Goal: Use online tool/utility: Utilize a website feature to perform a specific function

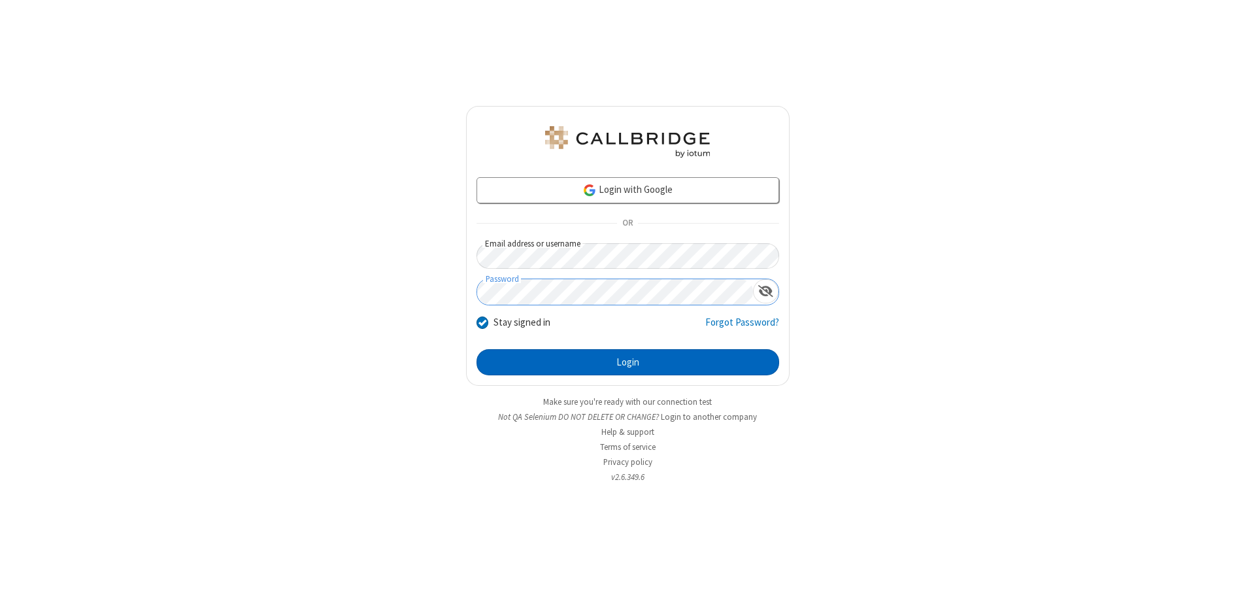
click at [627, 362] on button "Login" at bounding box center [628, 362] width 303 height 26
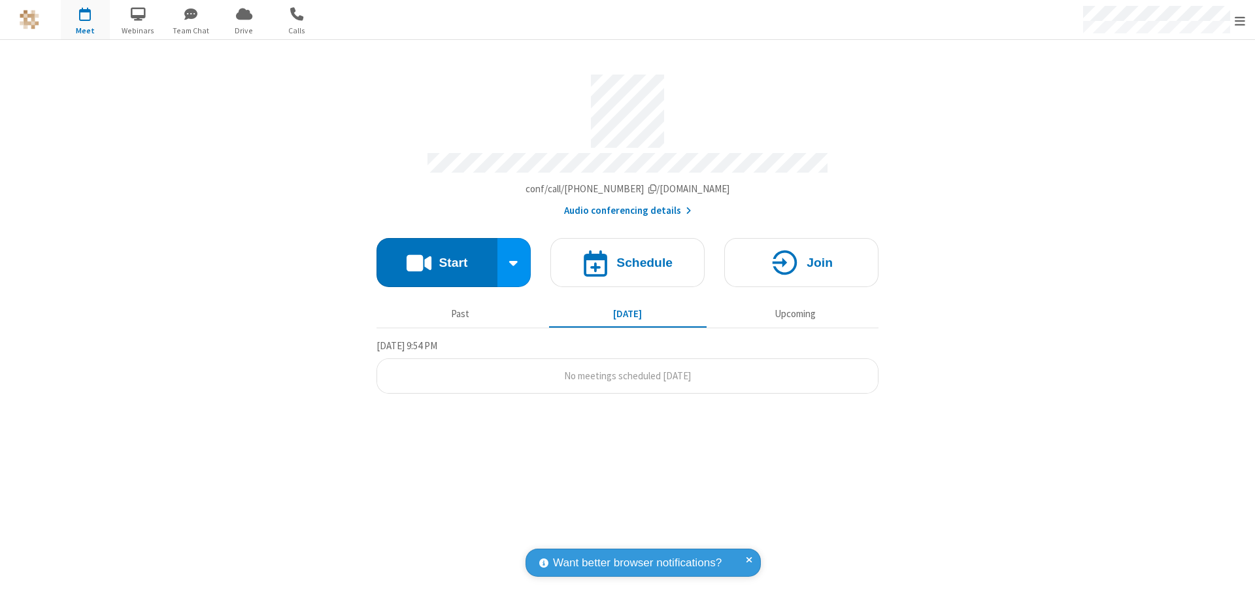
click at [437, 256] on button "Start" at bounding box center [436, 262] width 121 height 49
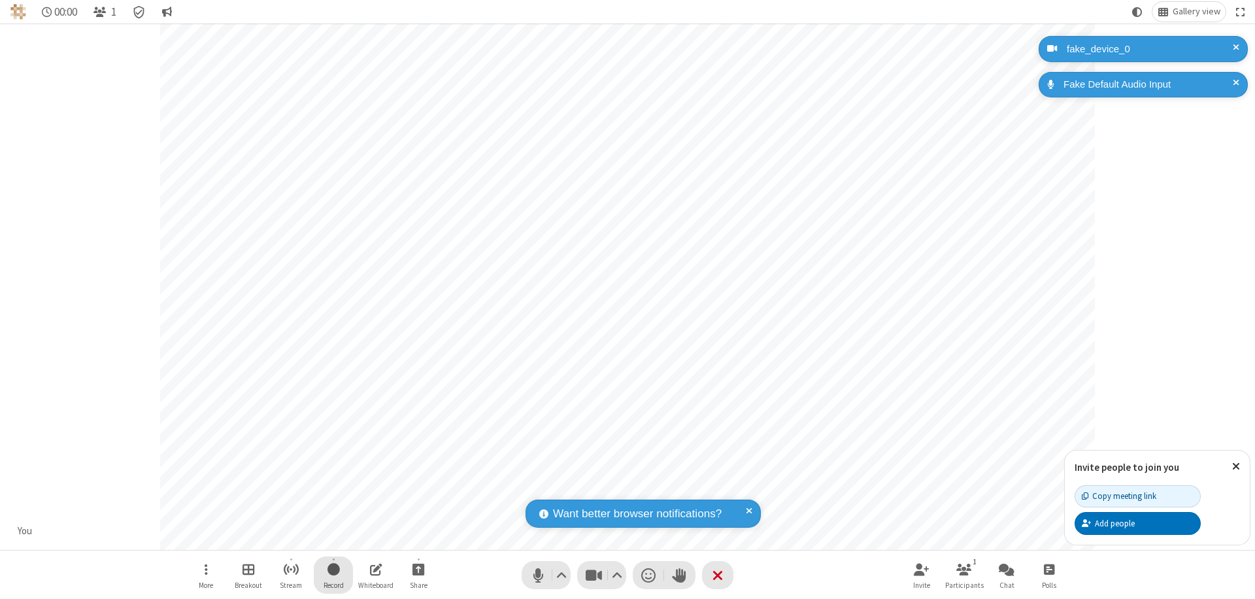
click at [333, 575] on span "Start recording" at bounding box center [333, 569] width 12 height 16
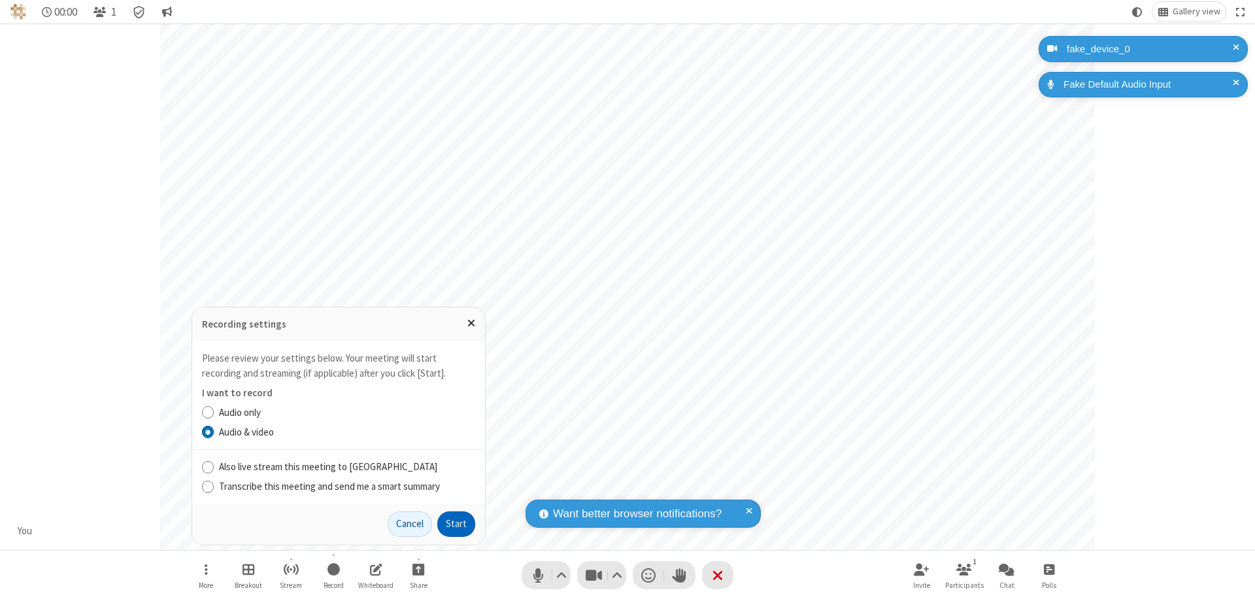
click at [456, 524] on button "Start" at bounding box center [456, 524] width 38 height 26
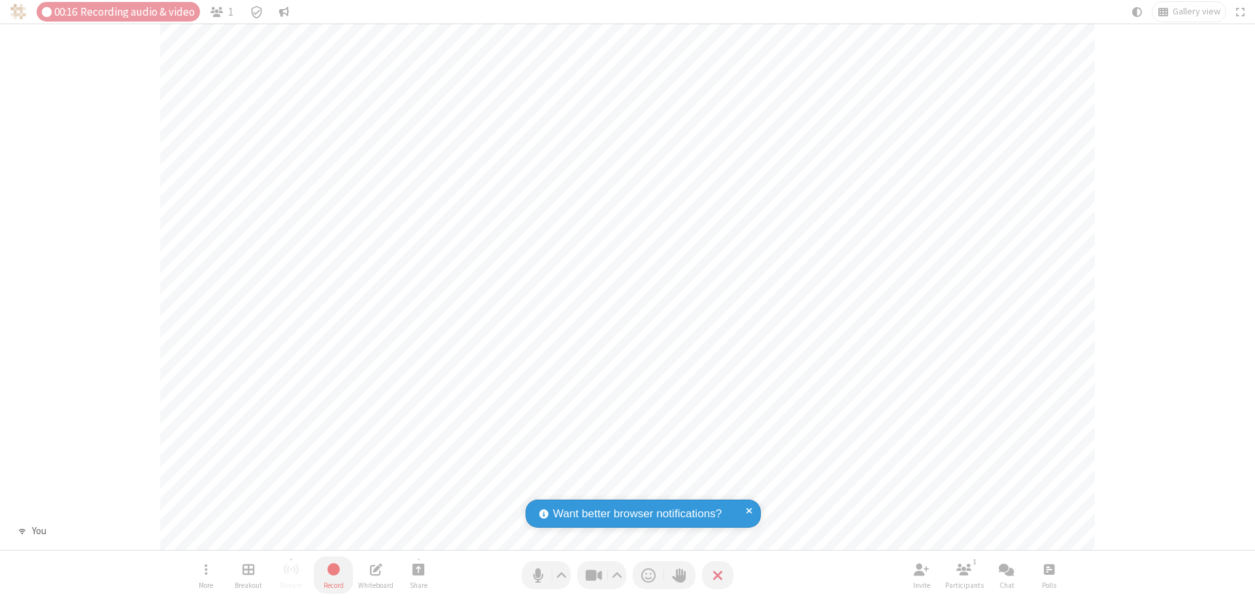
click at [333, 575] on span "Stop recording" at bounding box center [333, 569] width 15 height 16
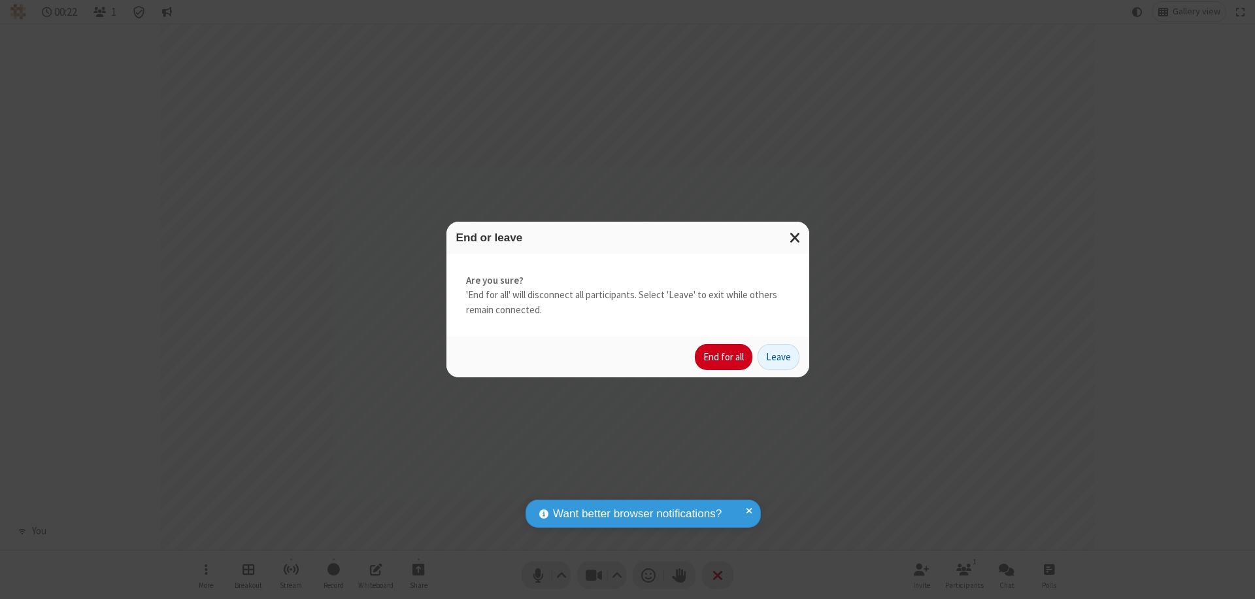
click at [724, 357] on button "End for all" at bounding box center [724, 357] width 58 height 26
